Goal: Task Accomplishment & Management: Complete application form

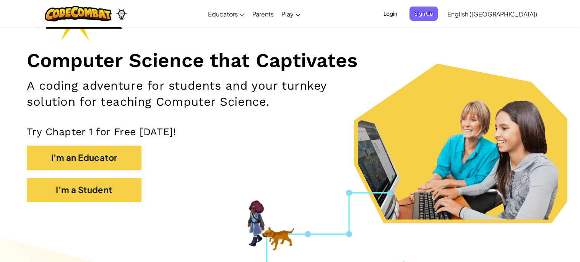
scroll to position [73, 0]
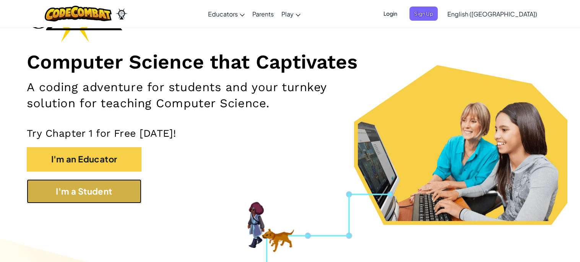
click at [132, 188] on button "I'm a Student" at bounding box center [84, 191] width 115 height 24
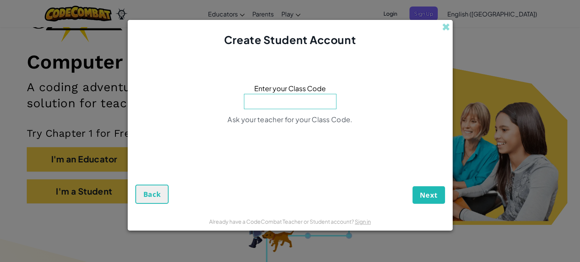
click at [201, 102] on div "Enter your Class Code Ask your teacher for your Class Code." at bounding box center [290, 106] width 310 height 102
click at [270, 107] on input at bounding box center [290, 101] width 93 height 15
click at [270, 107] on input "E" at bounding box center [290, 101] width 93 height 15
type input "a"
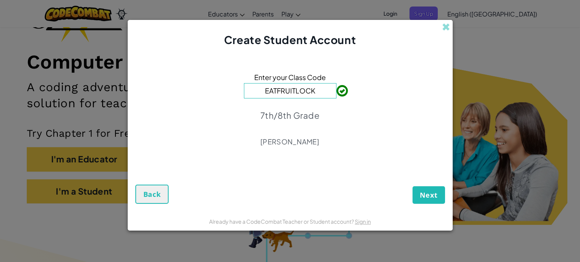
type input "EATFRUITLOCK"
click at [428, 191] on span "Next" at bounding box center [429, 194] width 18 height 9
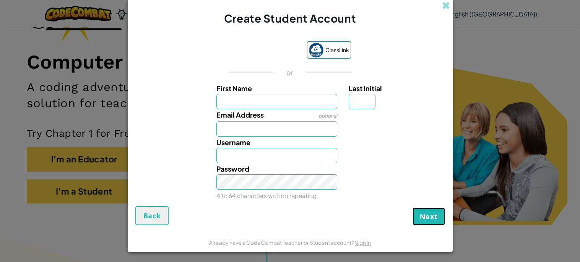
click at [425, 211] on span "Next" at bounding box center [429, 215] width 18 height 9
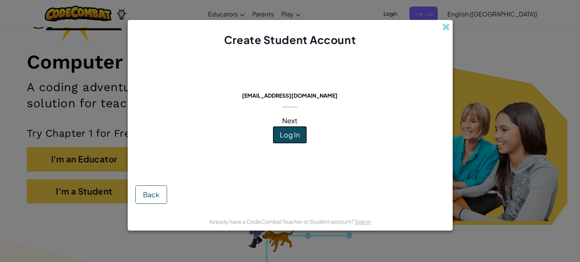
click at [298, 136] on span "Log In" at bounding box center [290, 134] width 20 height 9
